Goal: Task Accomplishment & Management: Understand process/instructions

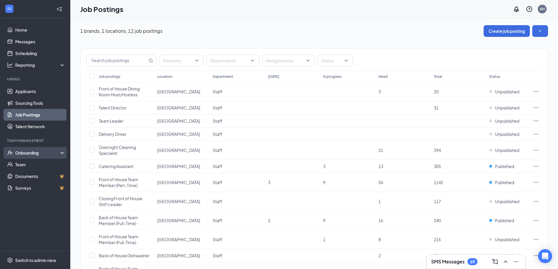
click at [26, 154] on div "Onboarding" at bounding box center [37, 153] width 45 height 6
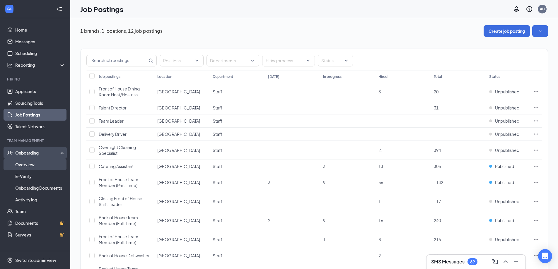
click at [36, 165] on link "Overview" at bounding box center [40, 165] width 50 height 12
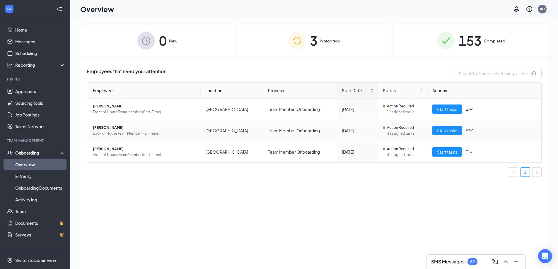
click at [156, 130] on span "[PERSON_NAME]" at bounding box center [144, 128] width 103 height 6
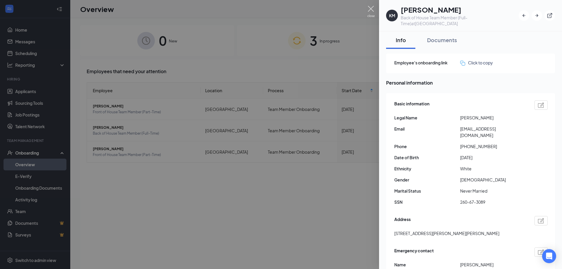
click at [369, 11] on img at bounding box center [371, 11] width 7 height 11
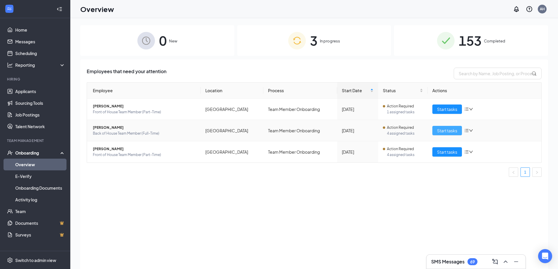
click at [457, 129] on span "Start tasks" at bounding box center [447, 130] width 20 height 6
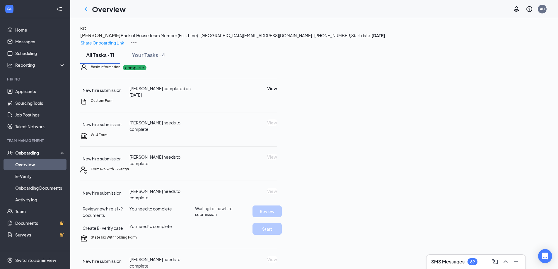
click at [311, 9] on div "Overview AH" at bounding box center [314, 9] width 488 height 18
